Goal: Consume media (video, audio)

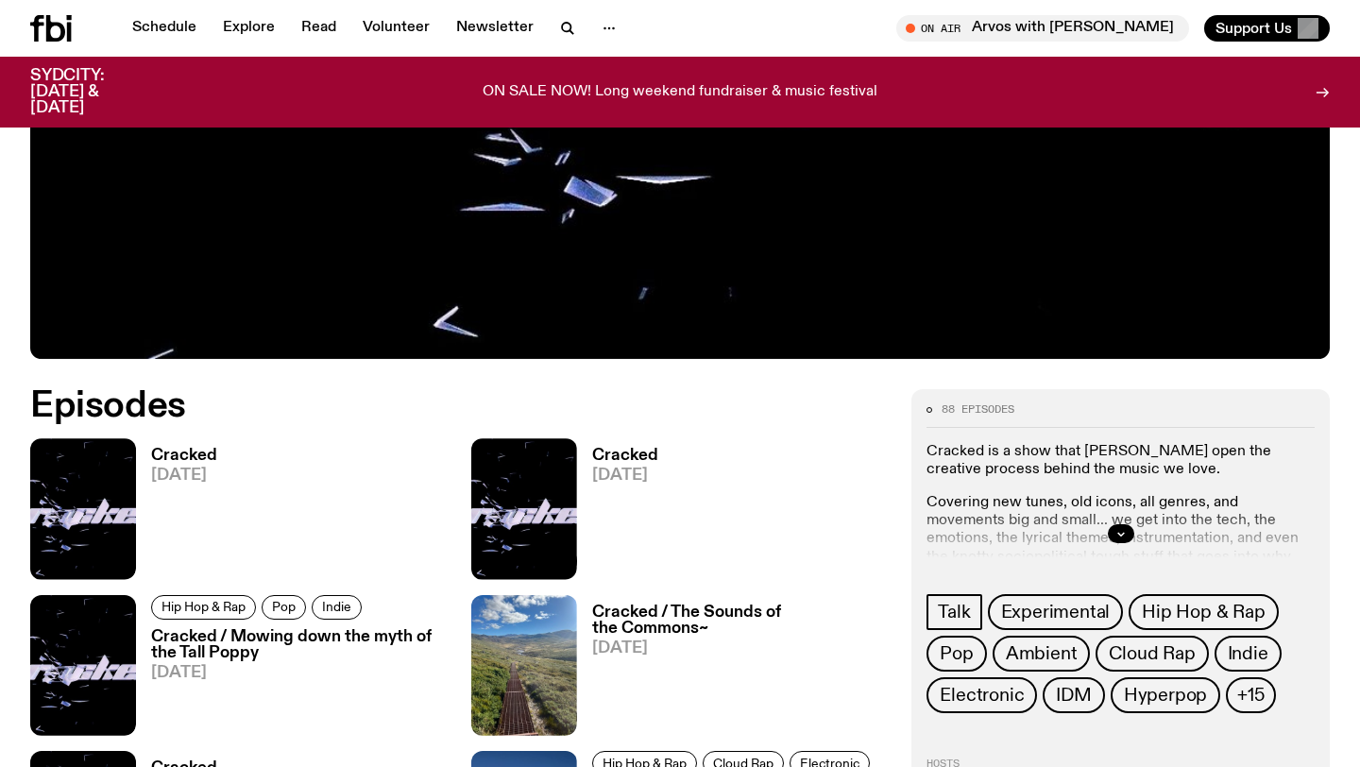
scroll to position [717, 0]
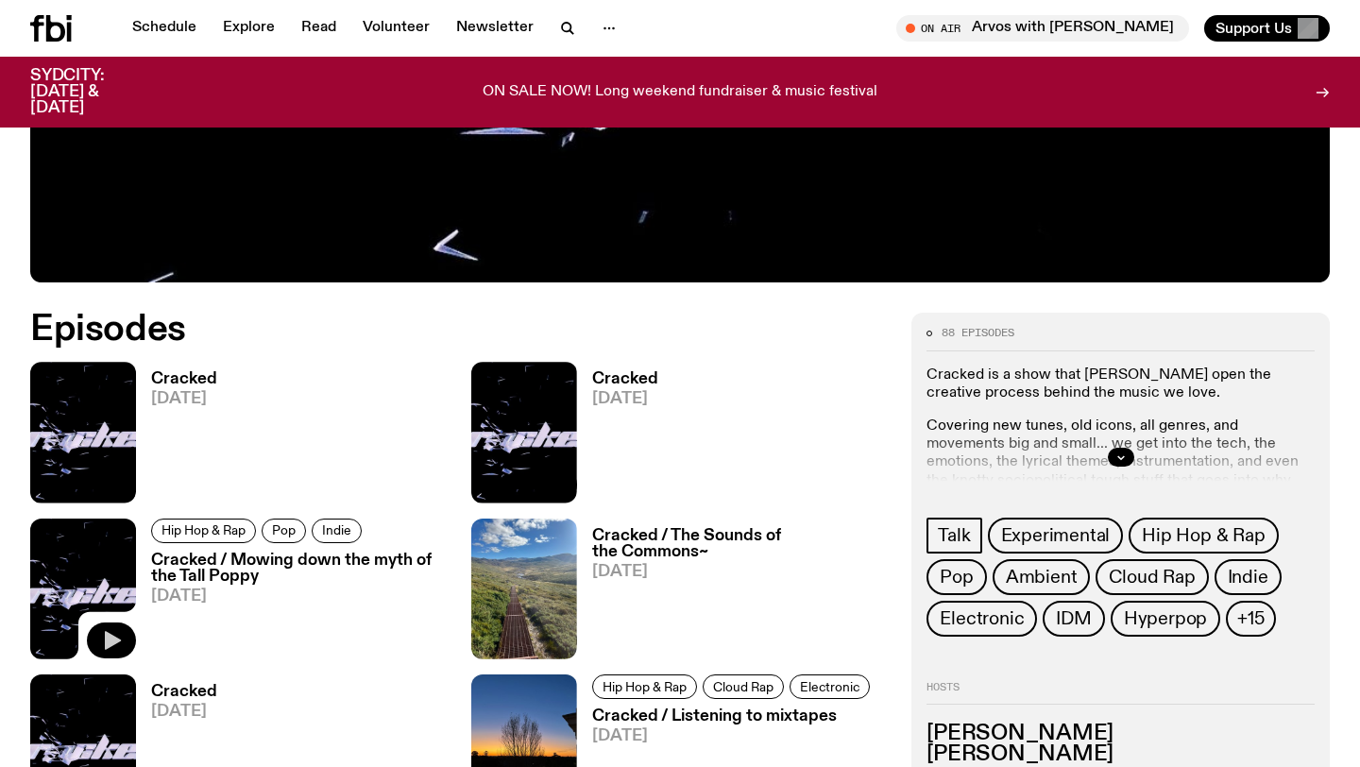
click at [118, 638] on icon "button" at bounding box center [111, 640] width 23 height 23
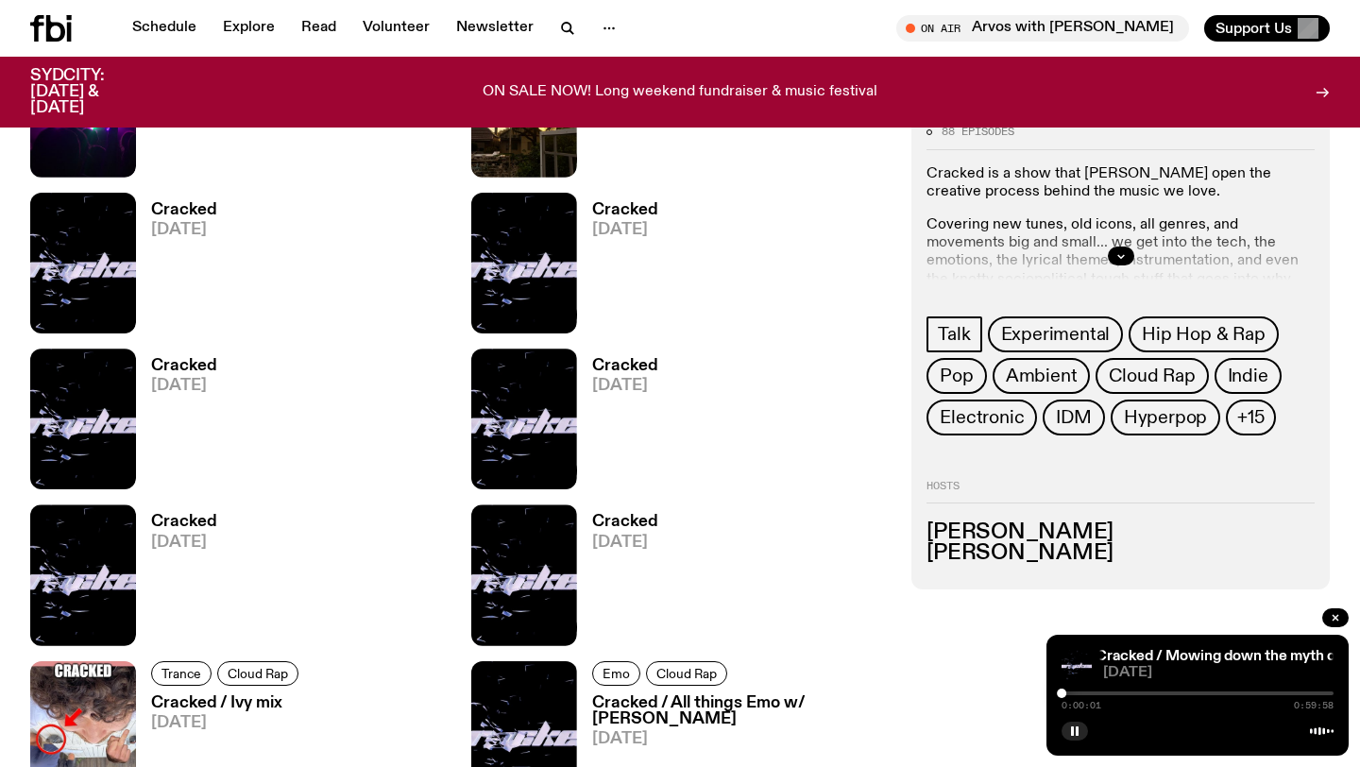
scroll to position [1666, 0]
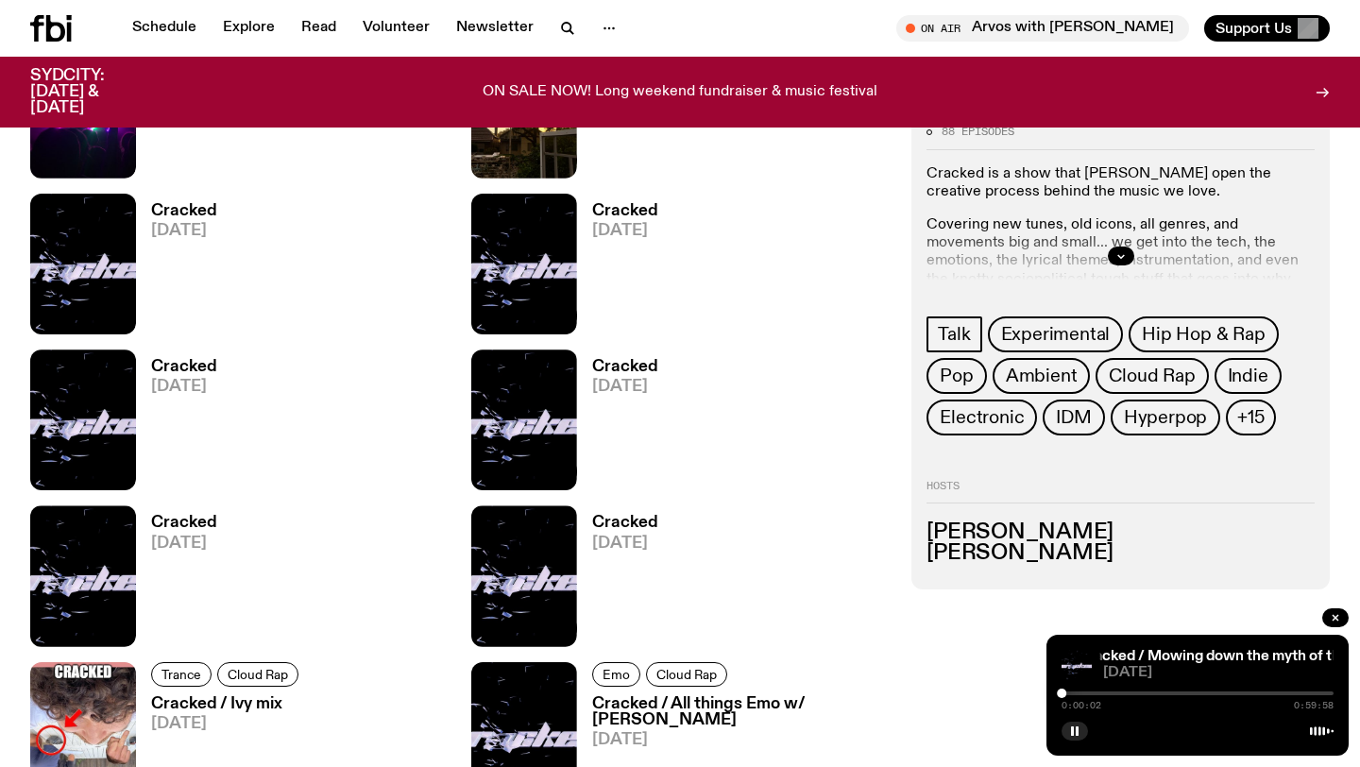
click at [1114, 691] on div at bounding box center [1198, 693] width 272 height 4
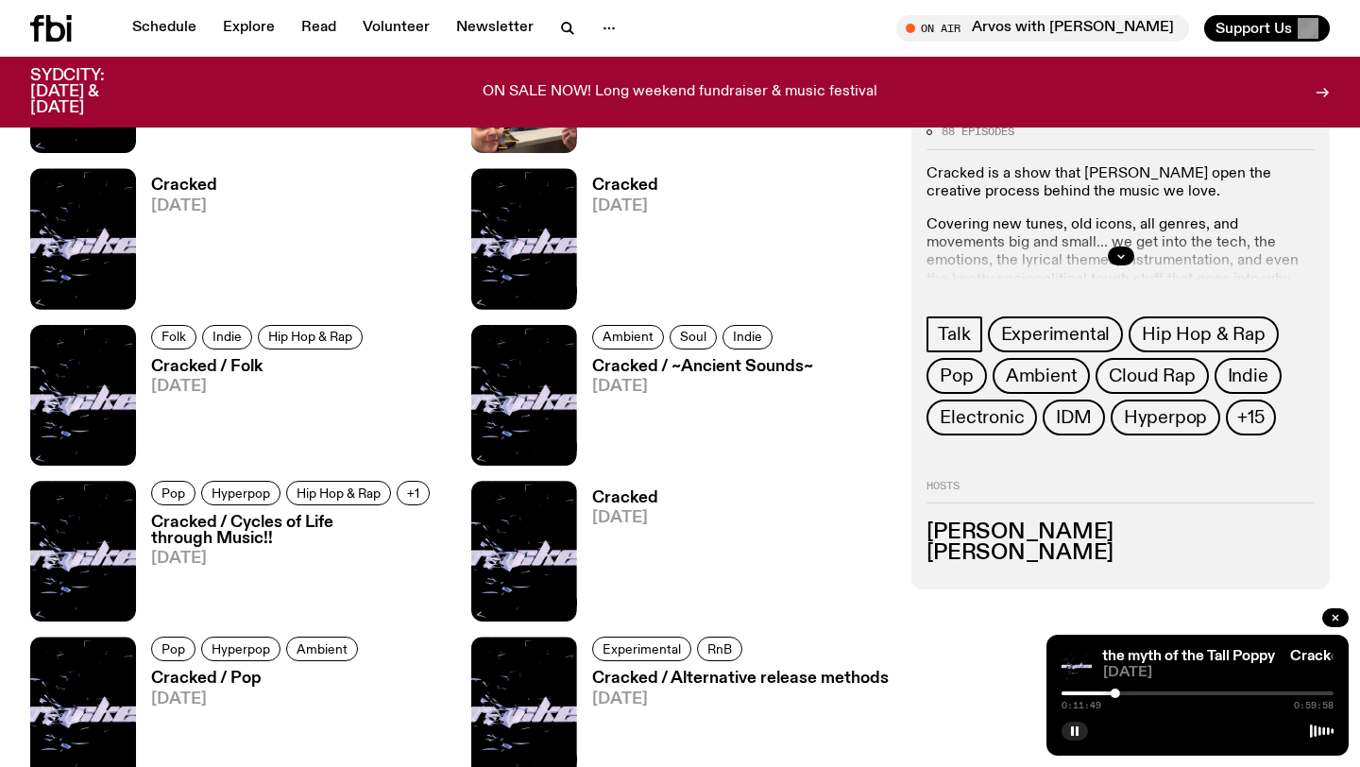
scroll to position [2513, 0]
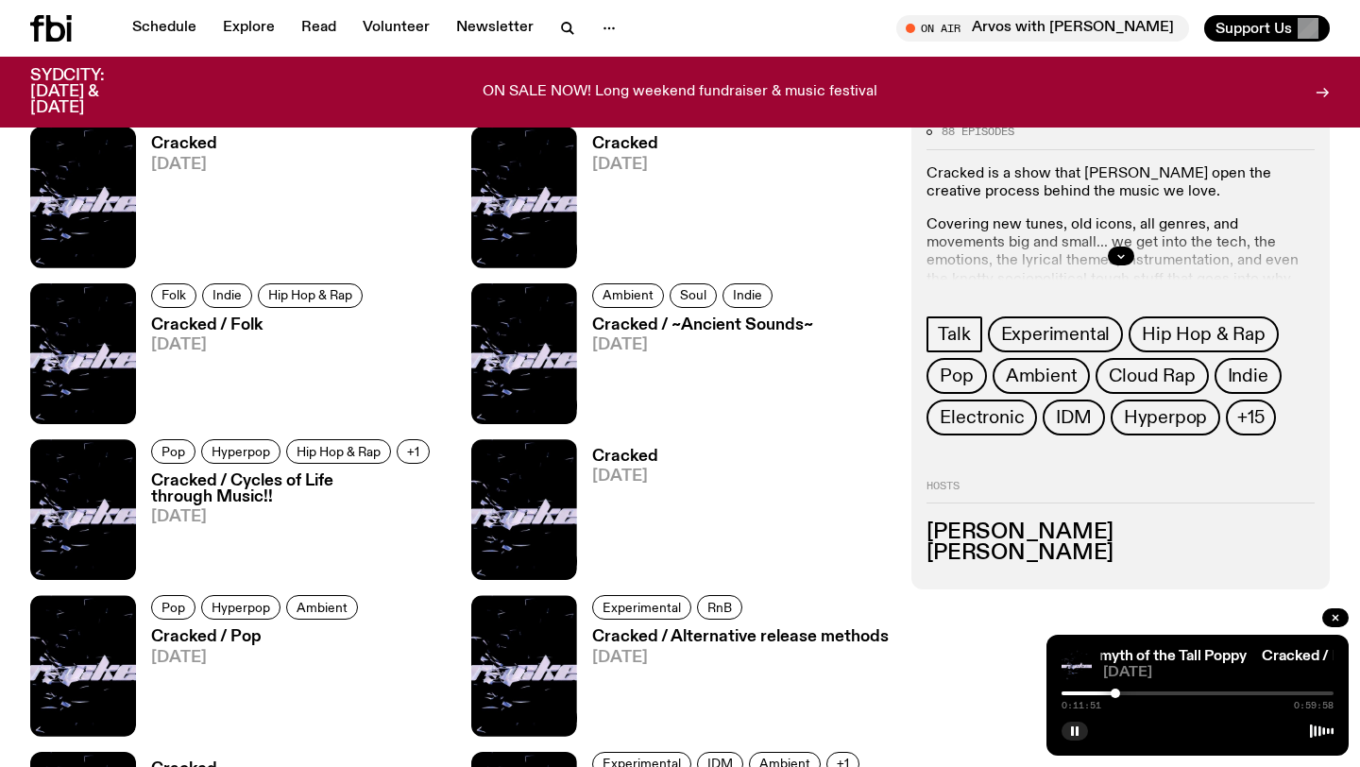
click at [1146, 692] on div at bounding box center [1198, 693] width 272 height 4
click at [1156, 690] on div "0:18:33 0:59:58" at bounding box center [1198, 699] width 272 height 23
click at [1162, 696] on div "0:18:34 0:59:58" at bounding box center [1198, 699] width 272 height 23
click at [1163, 696] on div "0:18:35 0:59:58" at bounding box center [1198, 699] width 272 height 23
click at [1161, 692] on div at bounding box center [1198, 693] width 272 height 4
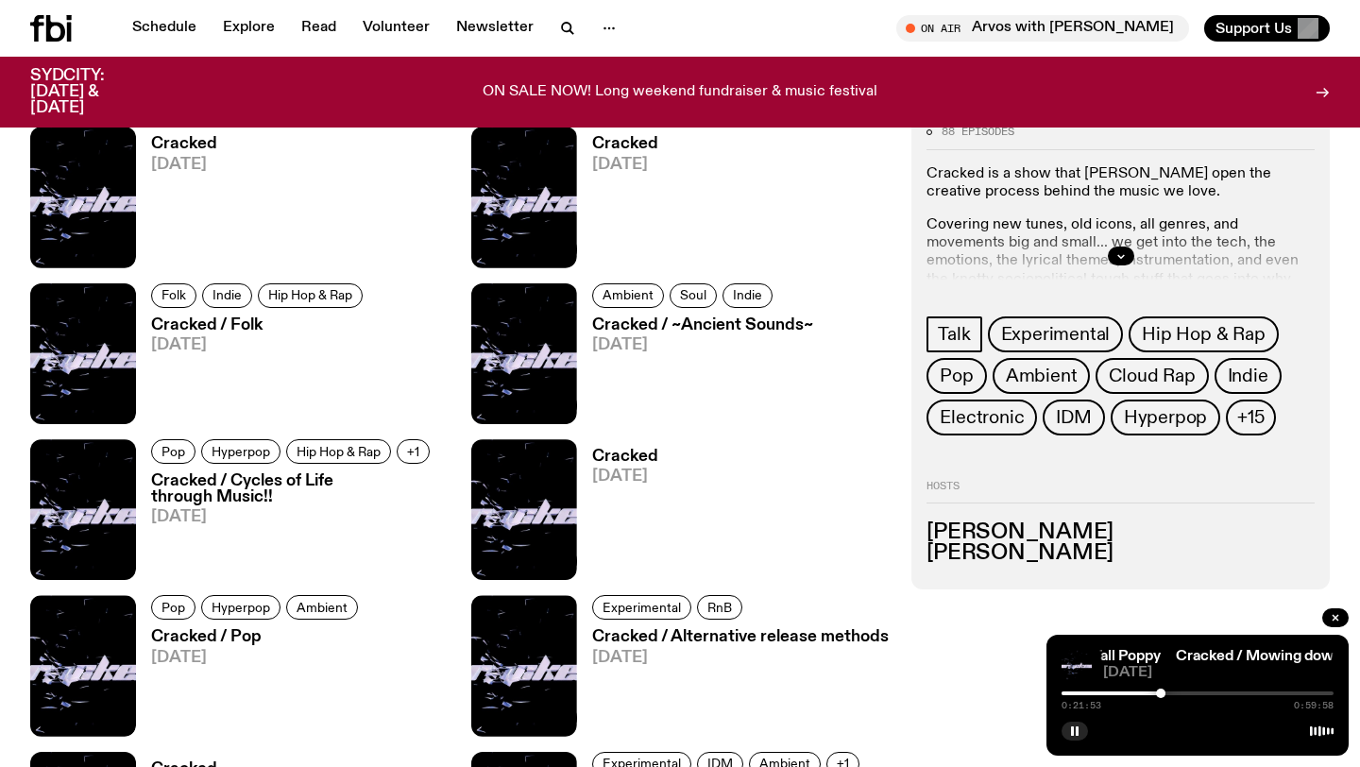
click at [1173, 690] on div "0:21:53 0:59:58" at bounding box center [1198, 699] width 272 height 23
click at [1175, 691] on div at bounding box center [1198, 693] width 272 height 4
click at [1188, 693] on div at bounding box center [1198, 693] width 272 height 4
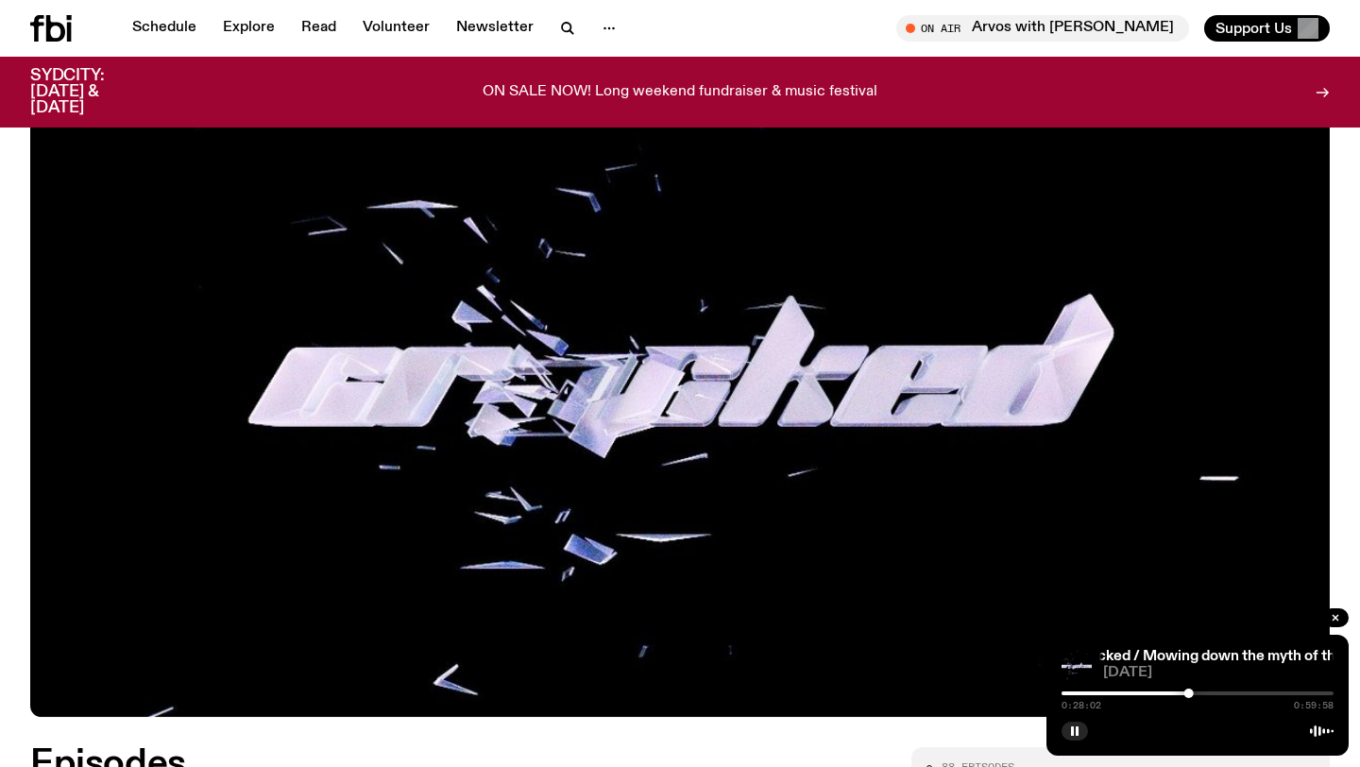
scroll to position [0, 0]
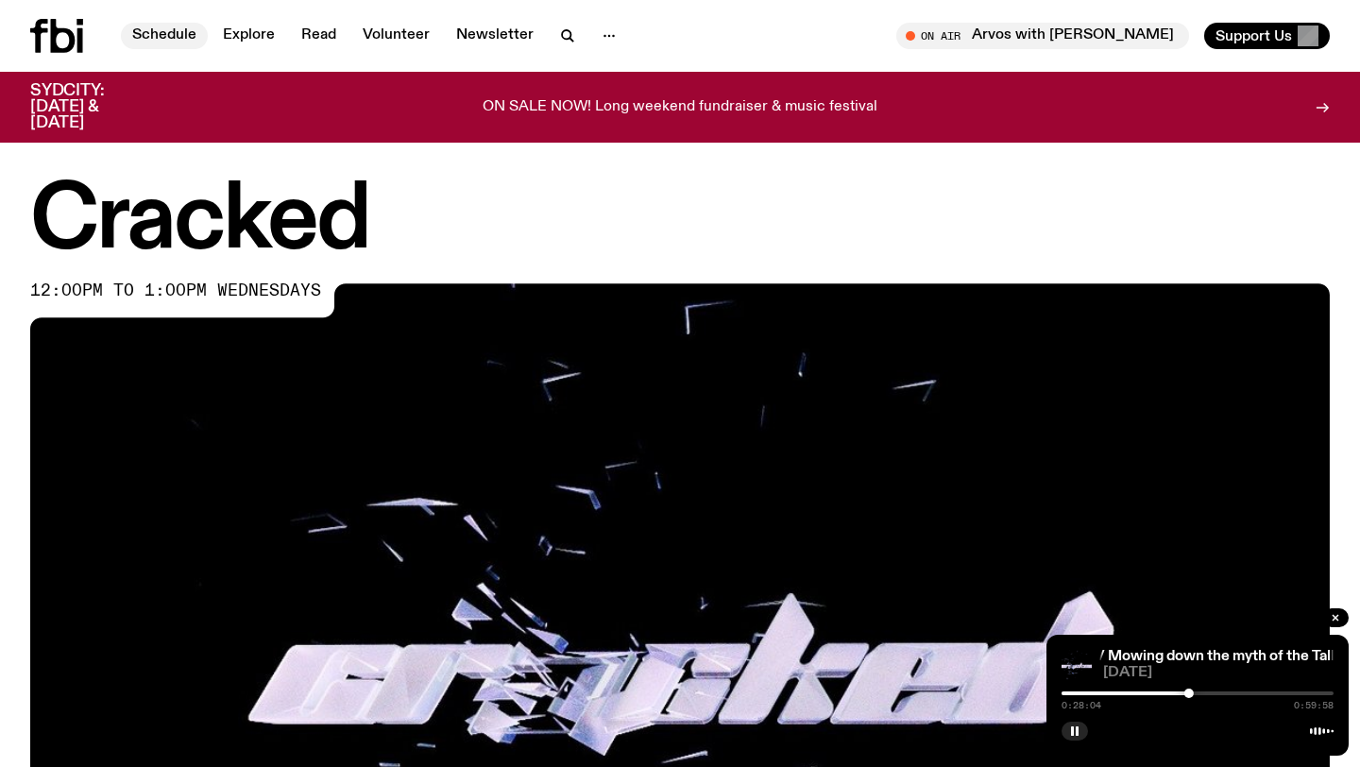
click at [152, 25] on link "Schedule" at bounding box center [164, 36] width 87 height 26
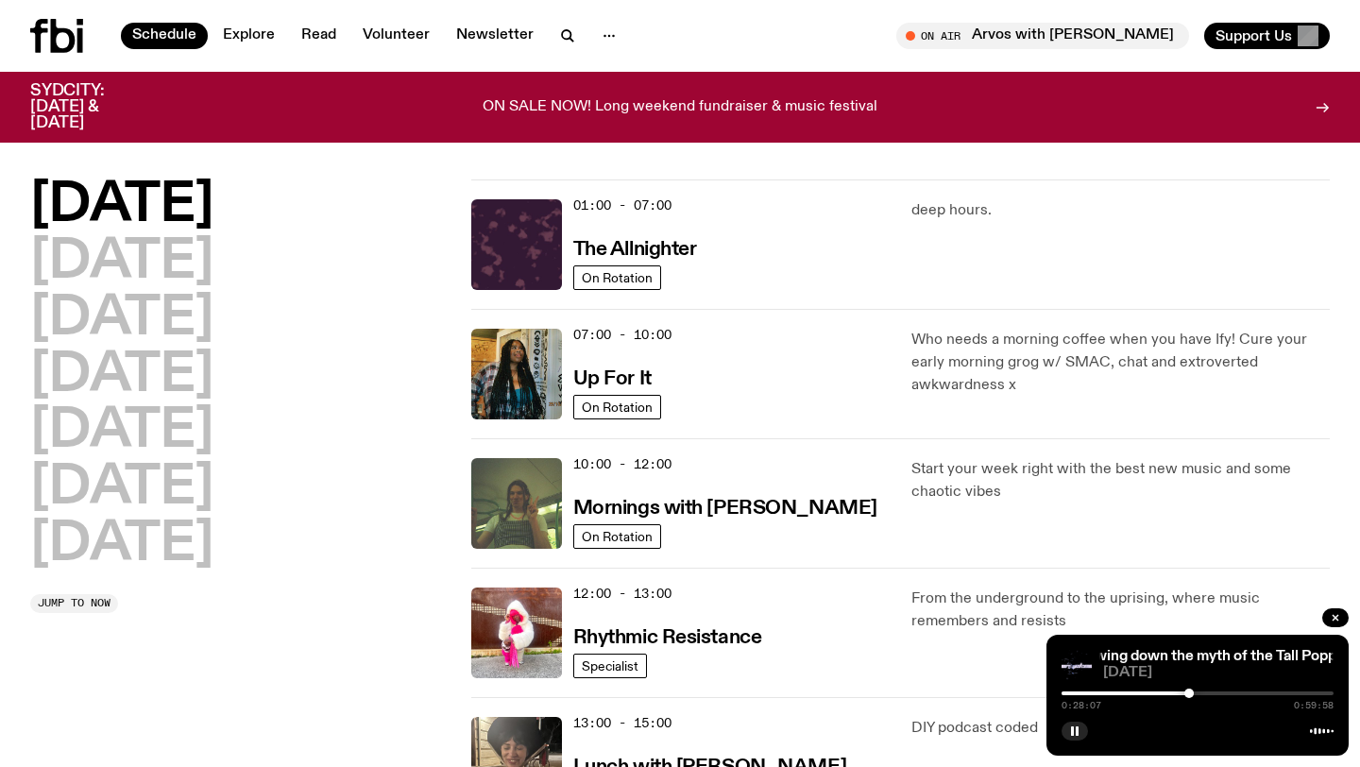
click at [62, 35] on icon at bounding box center [56, 36] width 53 height 34
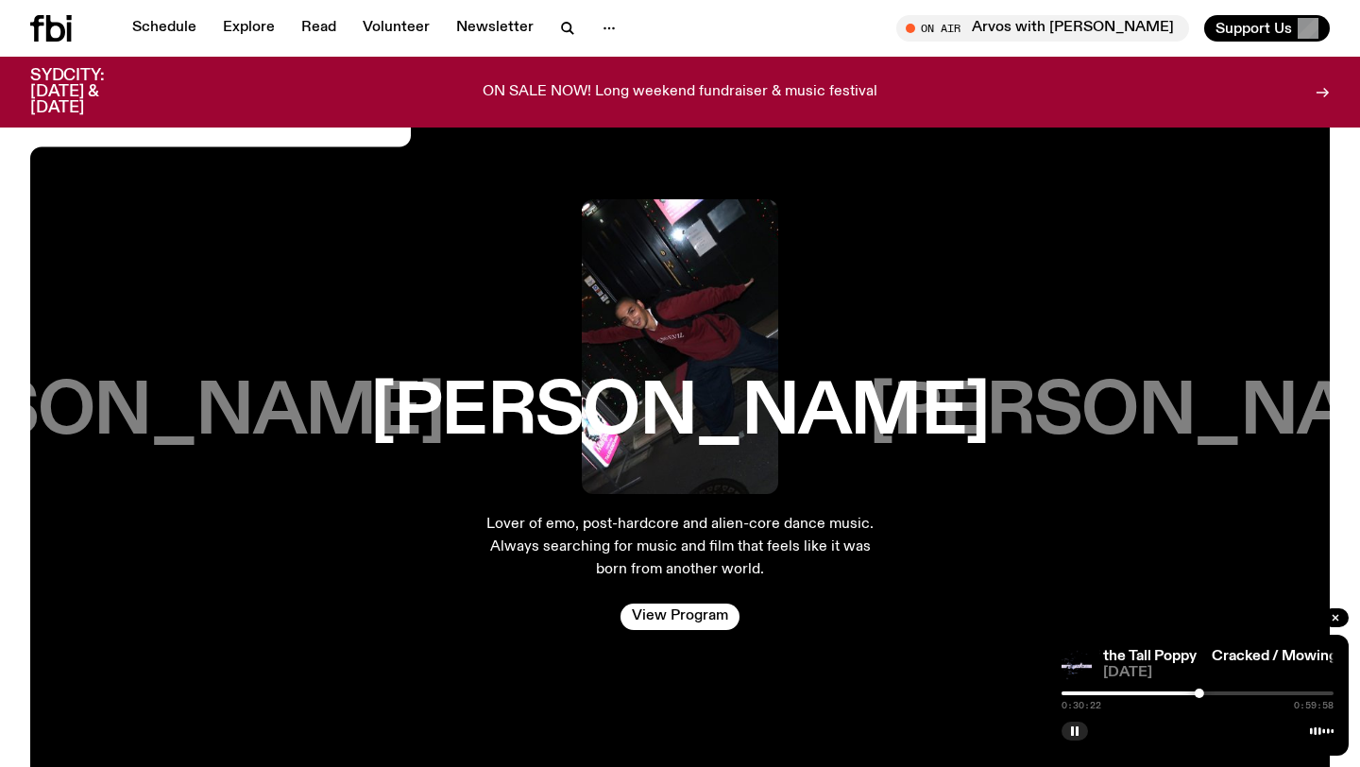
scroll to position [3072, 0]
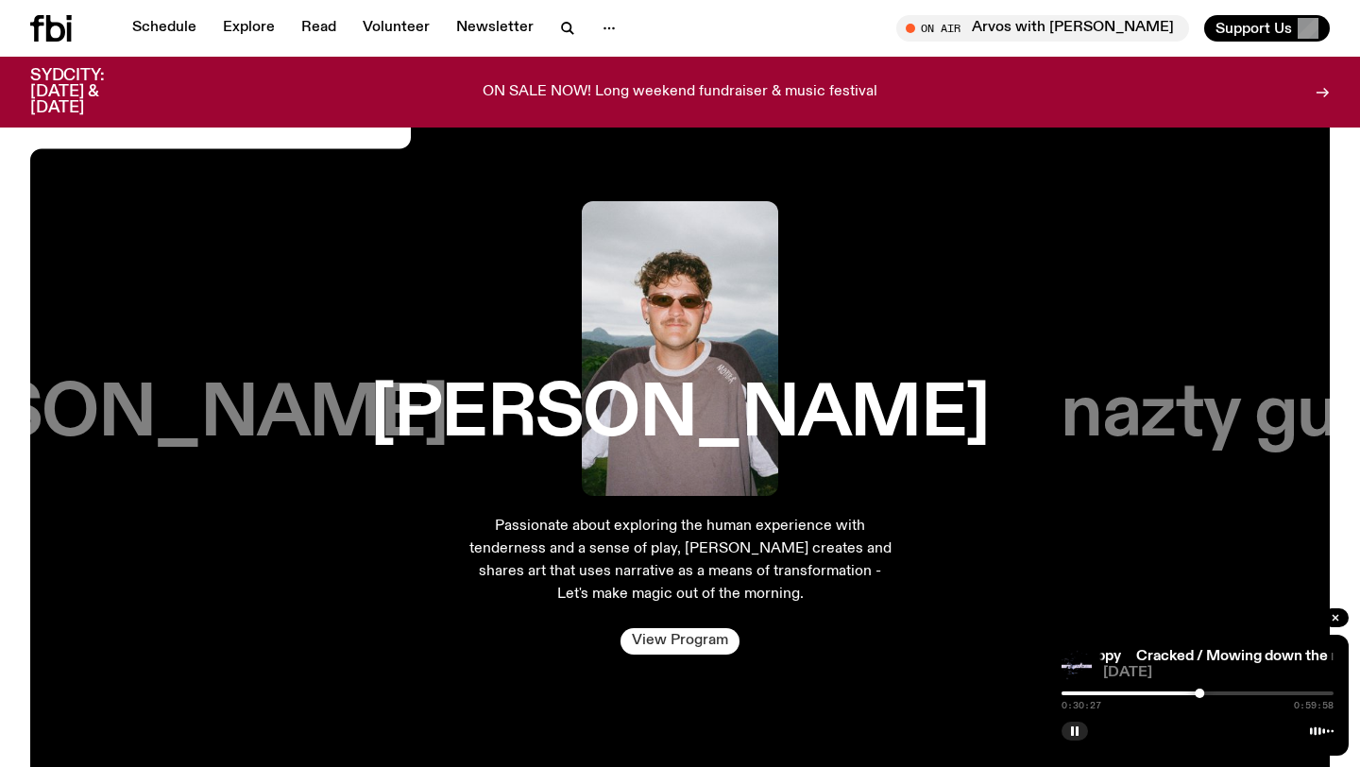
click at [686, 628] on link "View Program" at bounding box center [680, 641] width 119 height 26
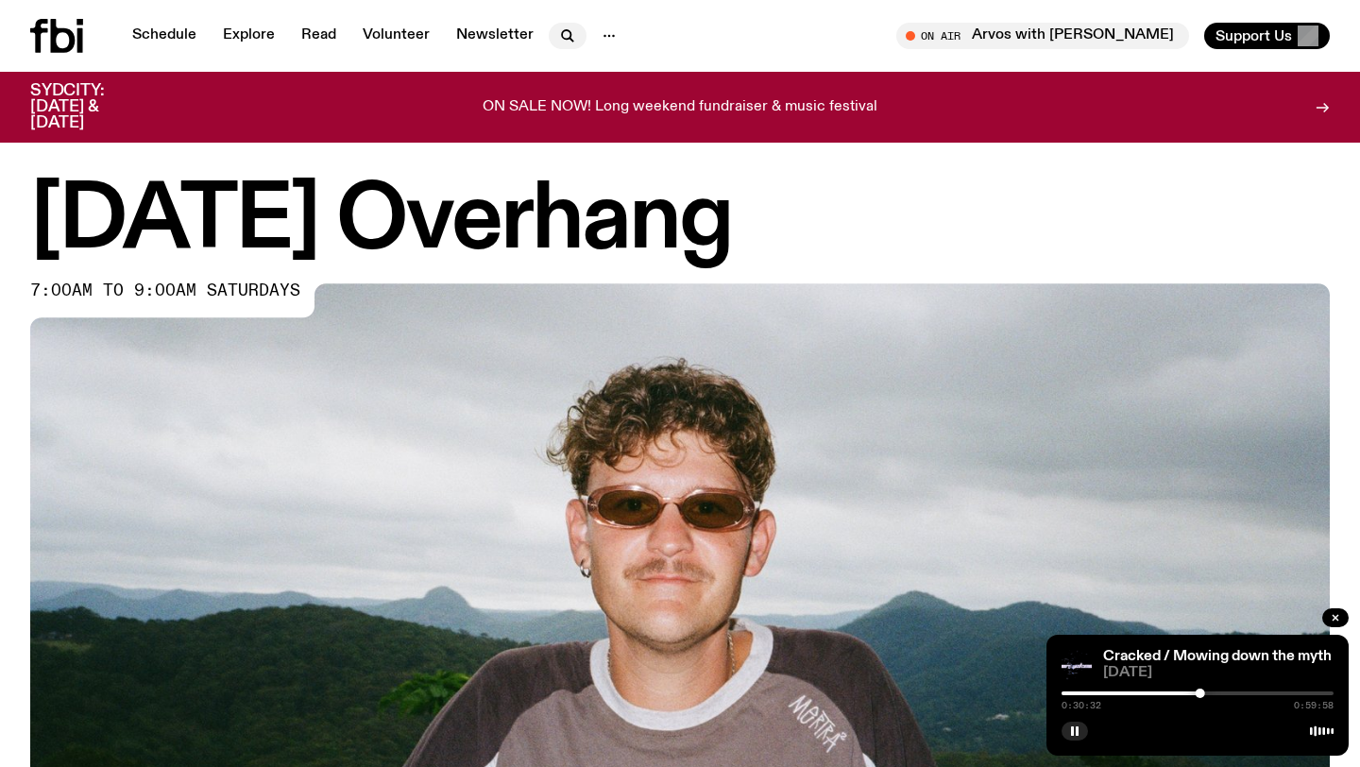
click at [560, 34] on icon "button" at bounding box center [567, 36] width 23 height 23
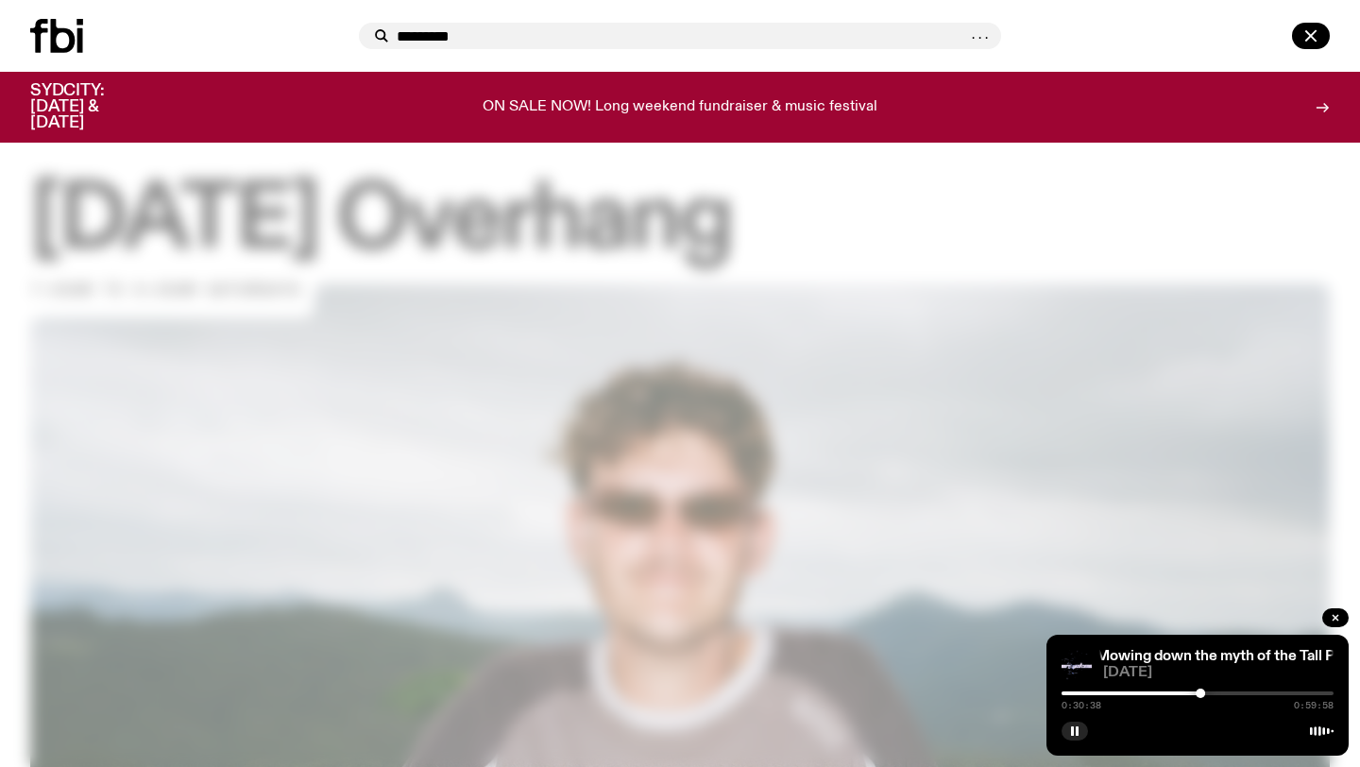
type input "*********"
